Goal: Task Accomplishment & Management: Manage account settings

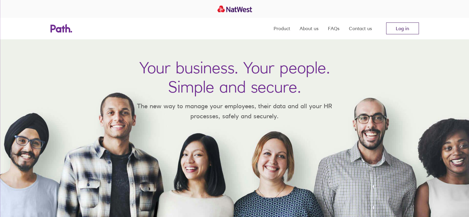
click at [404, 30] on link "Log in" at bounding box center [402, 28] width 33 height 12
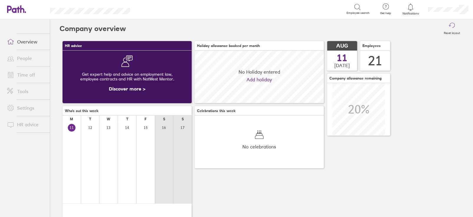
scroll to position [52, 129]
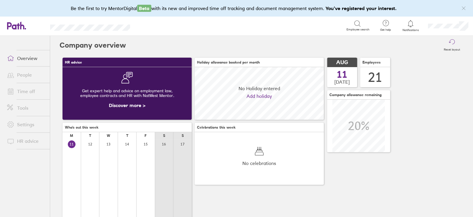
click at [30, 74] on link "People" at bounding box center [26, 75] width 48 height 12
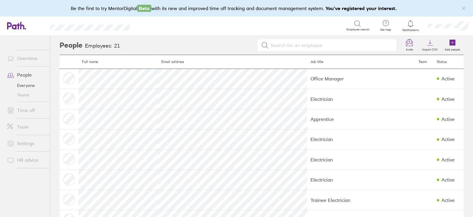
click at [22, 74] on link "People" at bounding box center [26, 75] width 48 height 12
click at [26, 63] on link "Overview" at bounding box center [26, 58] width 48 height 12
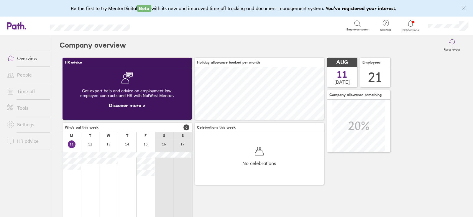
scroll to position [52, 129]
click at [21, 93] on link "Time off" at bounding box center [26, 91] width 48 height 12
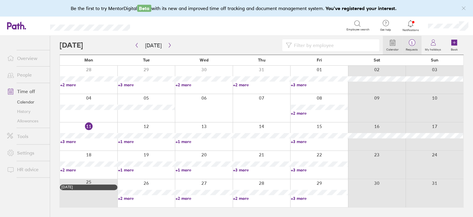
click at [412, 42] on span "1" at bounding box center [412, 42] width 19 height 5
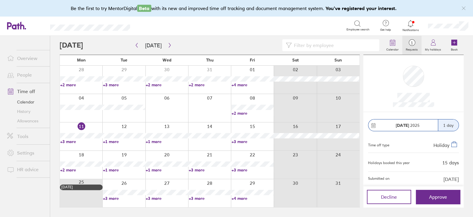
click at [37, 119] on link "Allowances" at bounding box center [26, 120] width 48 height 9
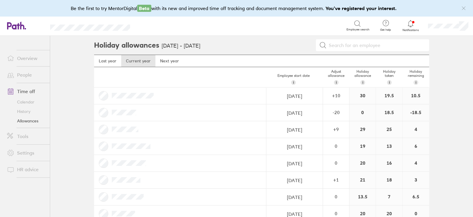
scroll to position [118, 0]
